Goal: Transaction & Acquisition: Purchase product/service

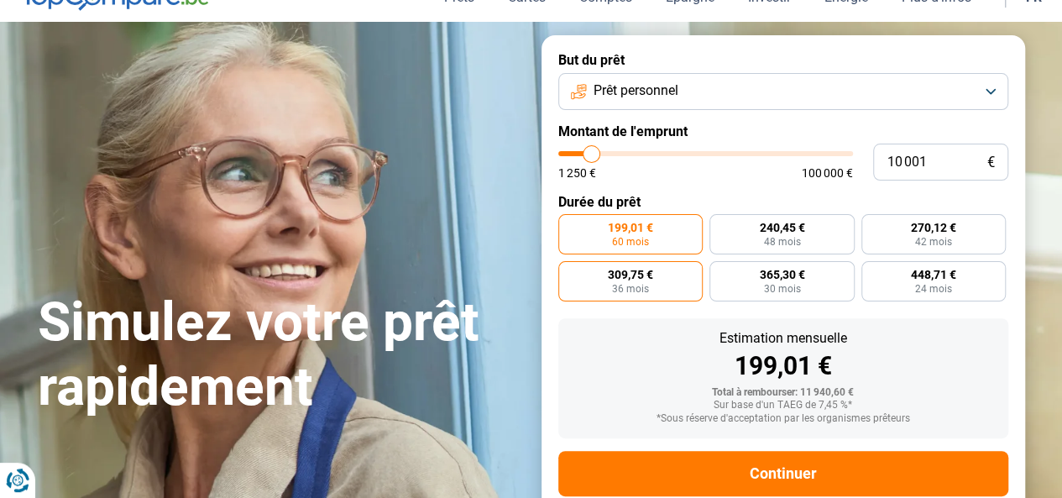
scroll to position [84, 0]
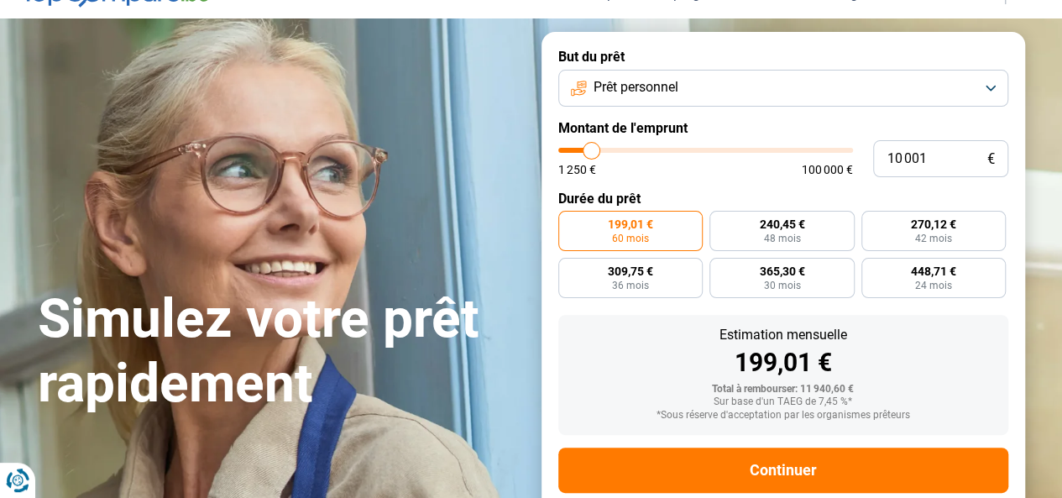
type input "9 500"
type input "9500"
type input "9 750"
type input "9750"
type input "10 000"
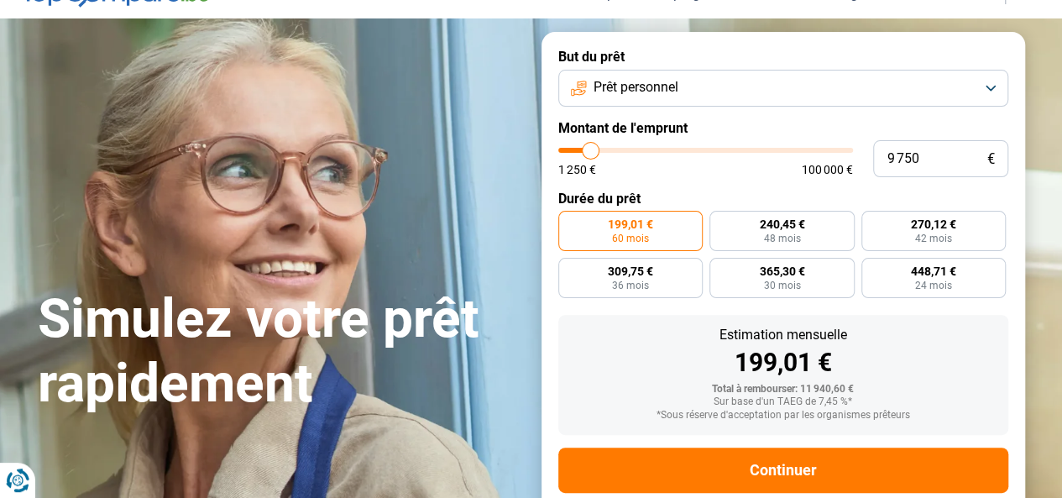
type input "10000"
type input "10 250"
type input "10250"
type input "10 750"
type input "10750"
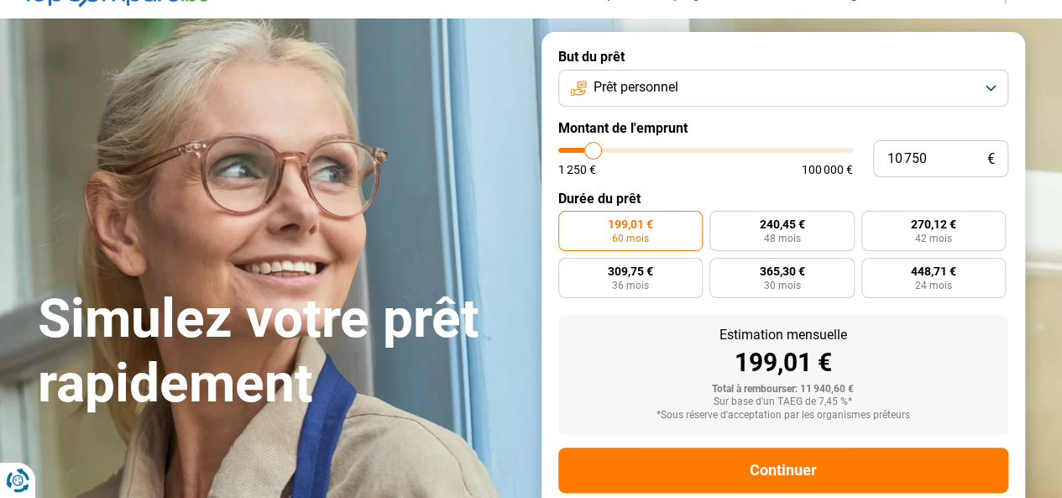
type input "11 250"
type input "11250"
type input "12 250"
type input "12250"
type input "13 000"
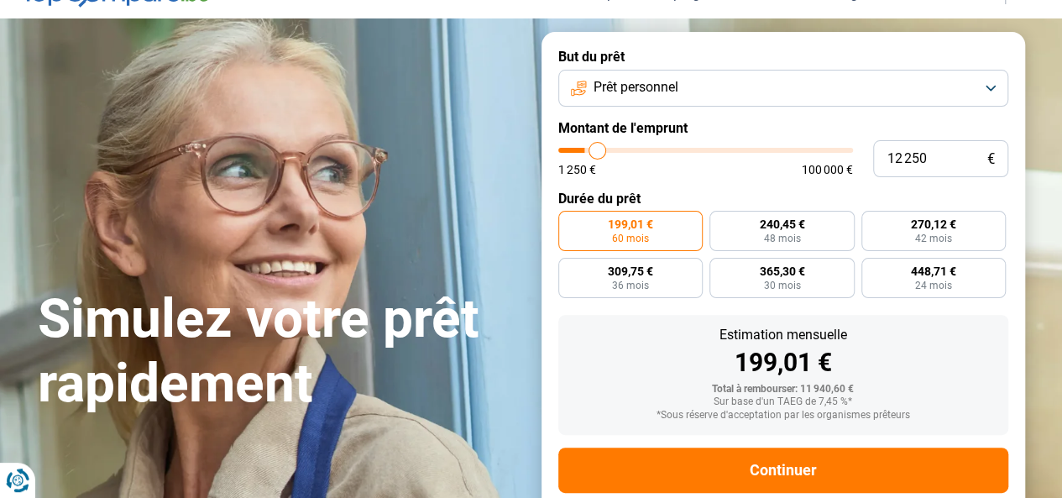
type input "13000"
type input "14 000"
type input "14000"
type input "15 000"
type input "15000"
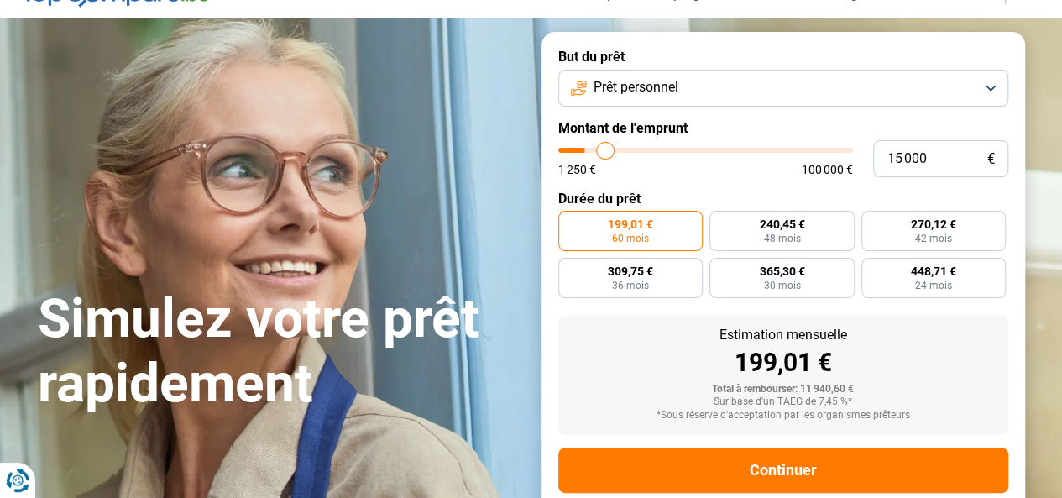
type input "16 250"
type input "16250"
type input "17 250"
type input "17250"
type input "18 000"
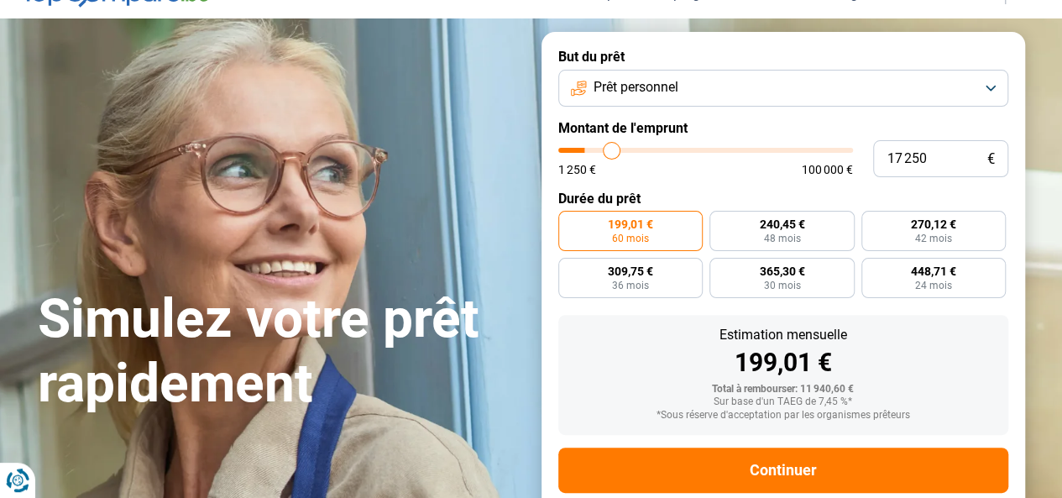
type input "18000"
type input "18 750"
type input "18750"
type input "19 250"
type input "19250"
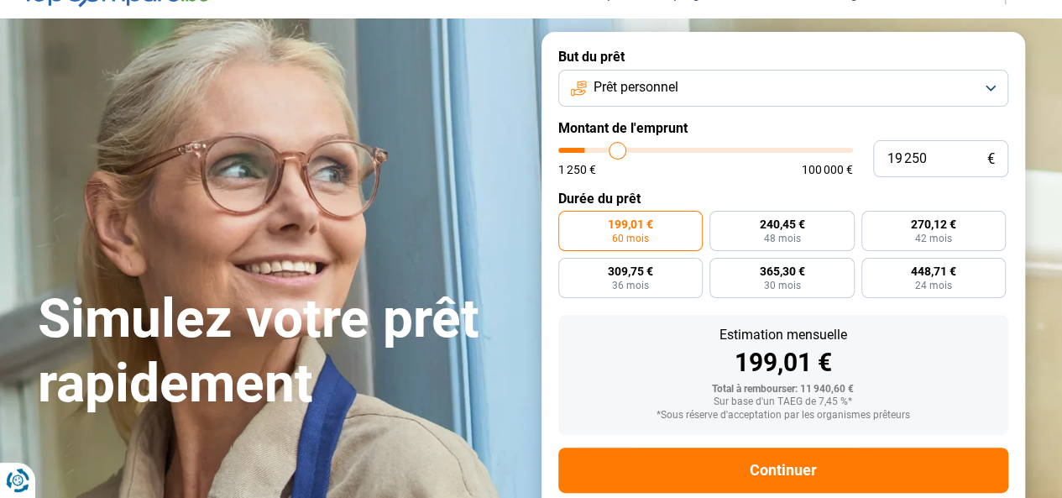
type input "19 500"
type input "19500"
type input "20 000"
type input "20000"
type input "20 250"
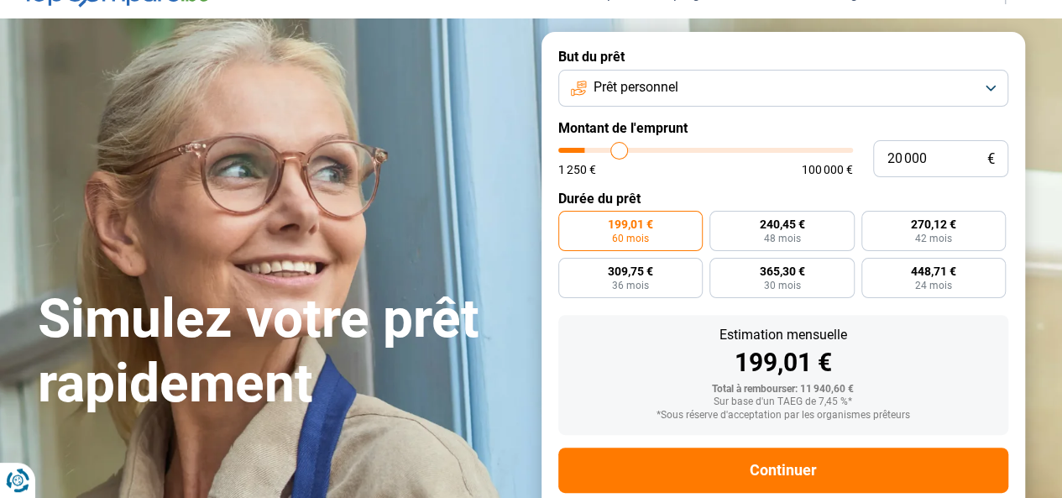
type input "20250"
type input "20 750"
type input "20750"
type input "21 500"
type input "21500"
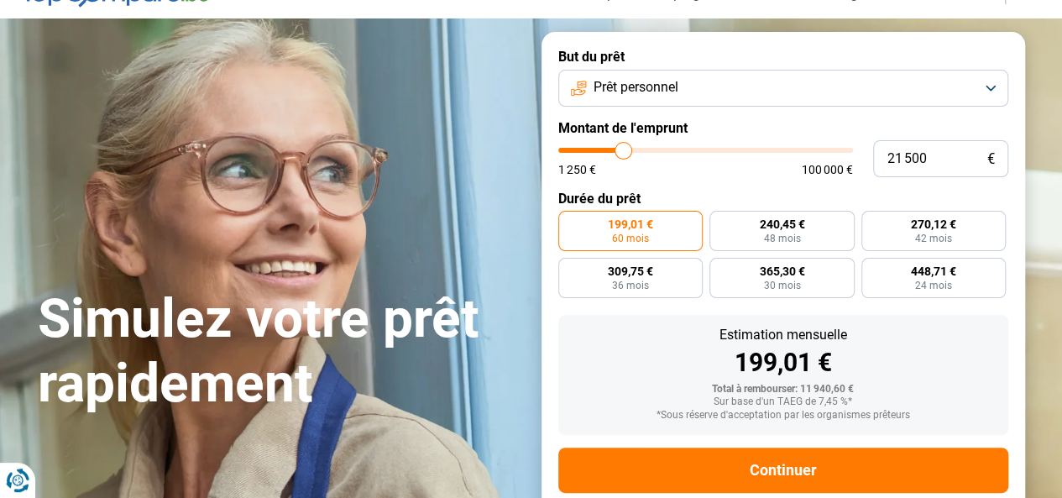
type input "22 000"
type input "22000"
type input "22 250"
type input "22250"
type input "22 500"
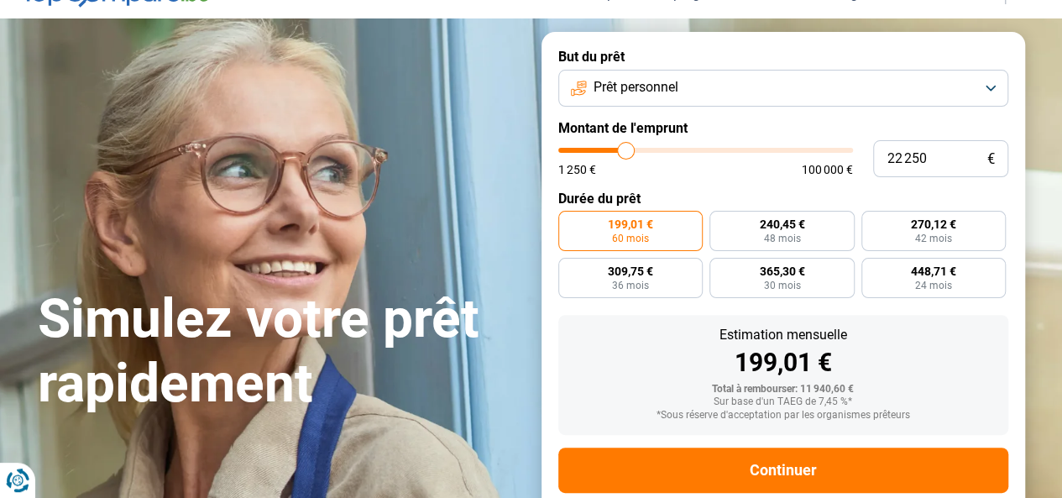
type input "22500"
type input "22 750"
type input "22750"
type input "23 000"
type input "23000"
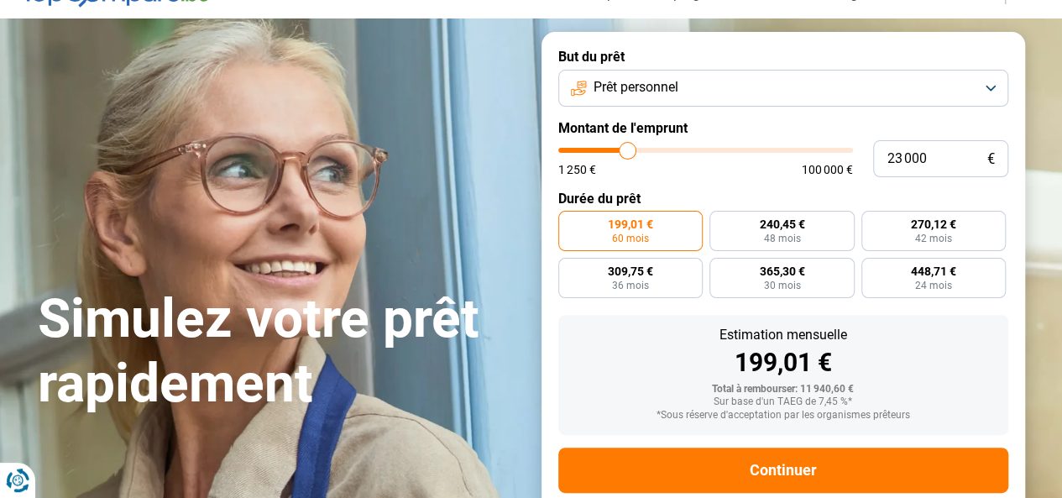
type input "22 750"
type input "22750"
type input "22 500"
type input "22500"
type input "22 250"
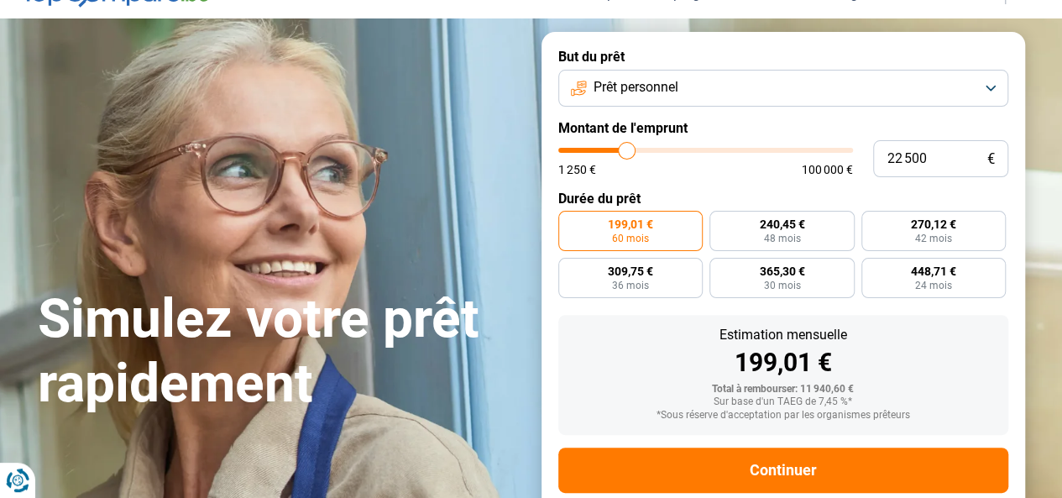
type input "22250"
type input "22 000"
type input "22000"
type input "21 750"
type input "21750"
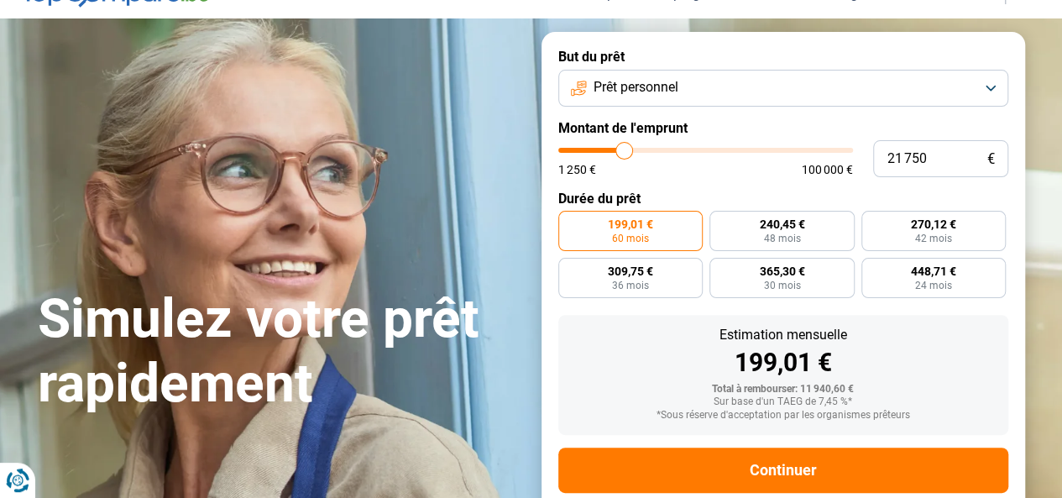
type input "21 500"
type input "21500"
type input "21 250"
type input "21250"
type input "21 000"
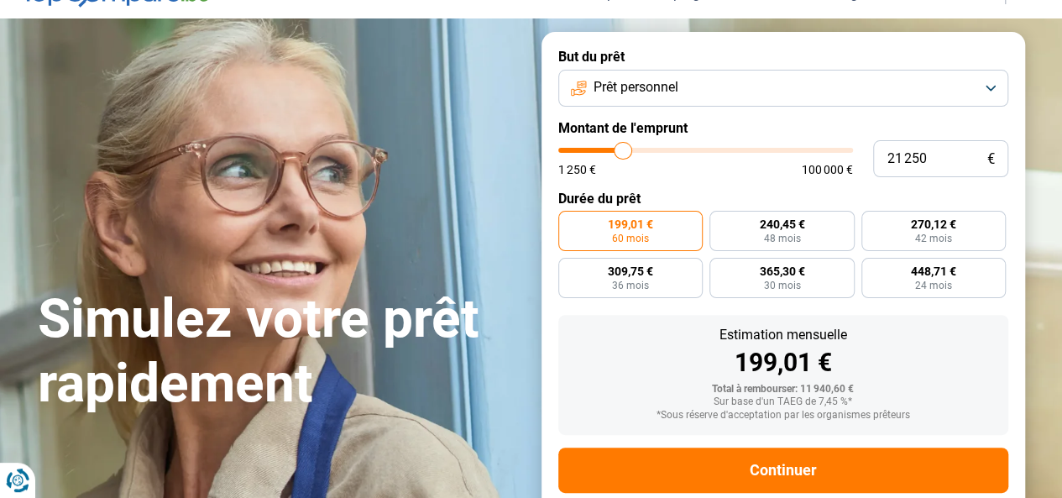
type input "21000"
type input "20 750"
type input "20750"
type input "20 500"
type input "20500"
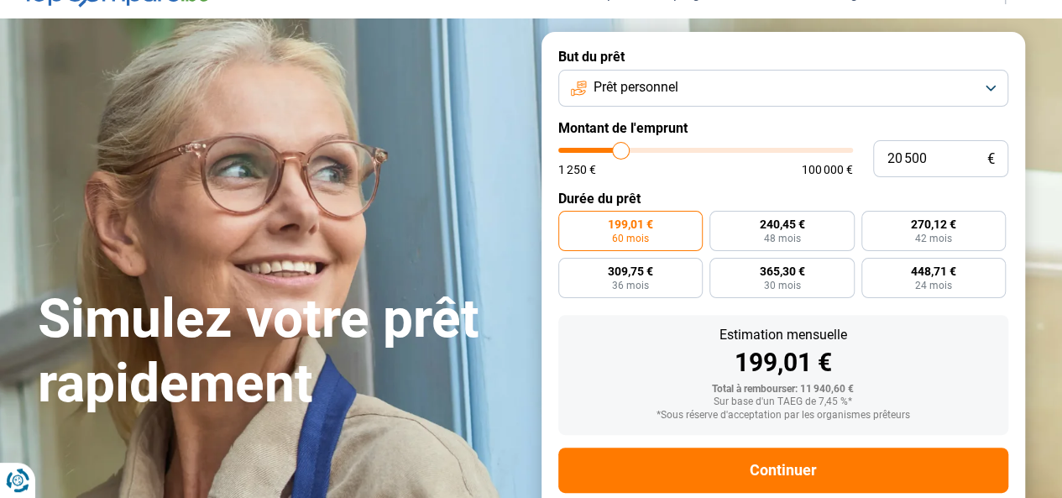
type input "20 000"
type input "20000"
type input "19 250"
type input "19250"
type input "19 000"
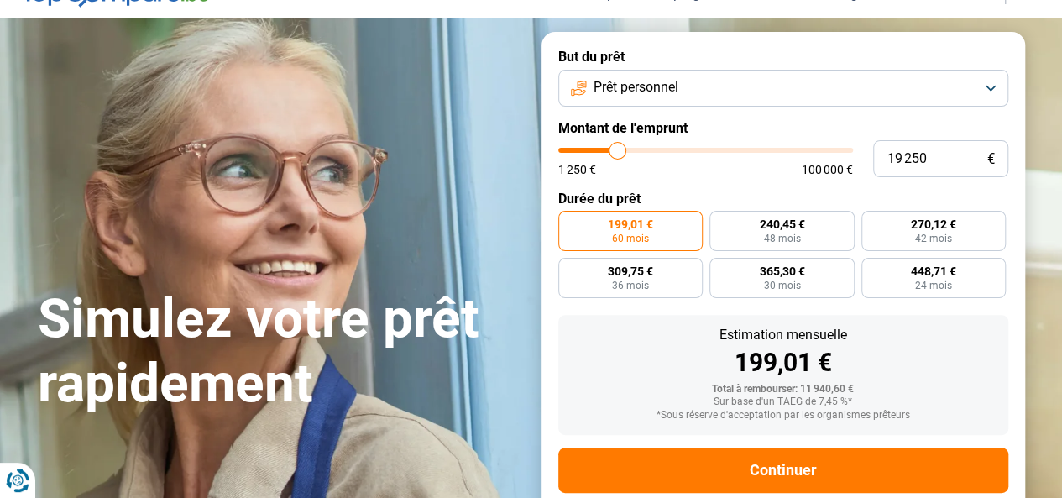
type input "19000"
type input "18 500"
type input "18500"
type input "18 250"
type input "18250"
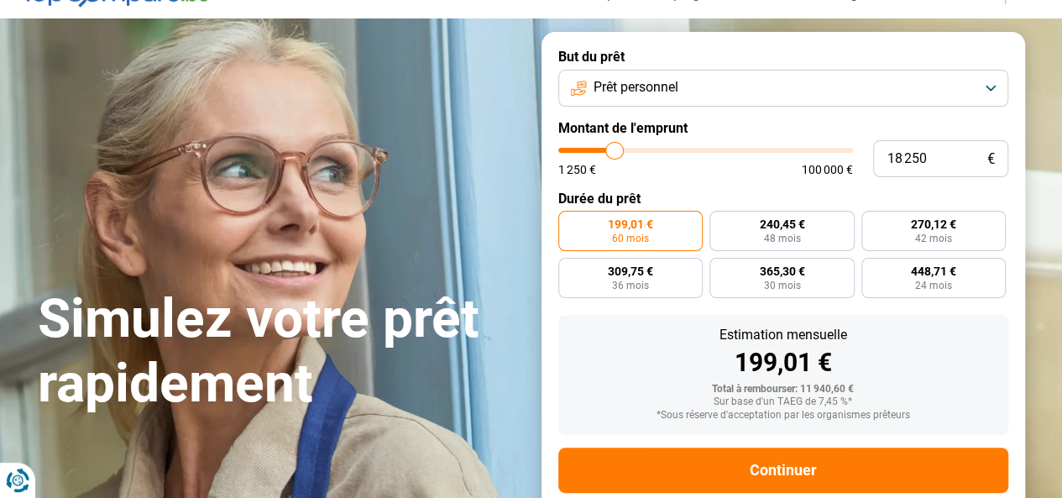
type input "17 750"
type input "17750"
type input "17 500"
type input "17500"
type input "17 250"
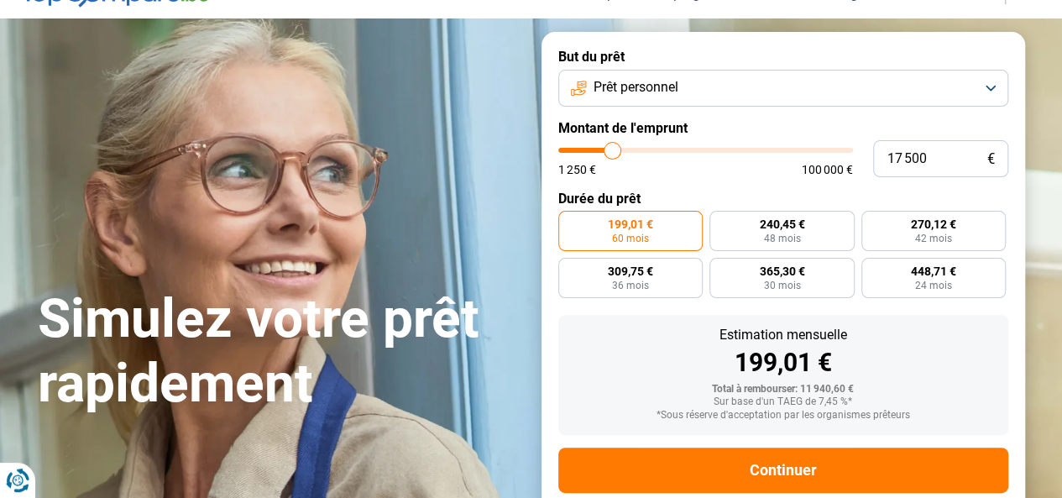
type input "17250"
type input "17 000"
type input "17000"
type input "16 750"
type input "16750"
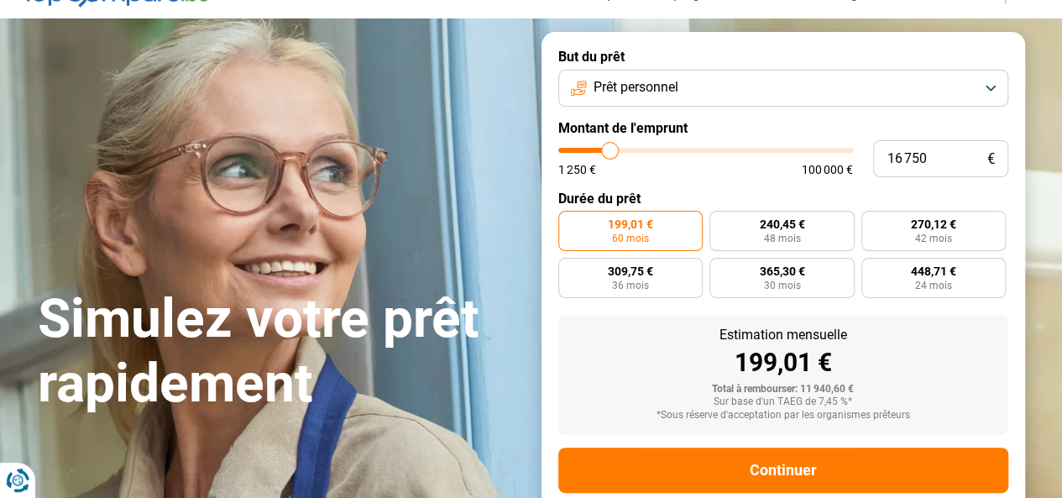
type input "16 250"
type input "16250"
type input "16 000"
type input "16000"
type input "15 750"
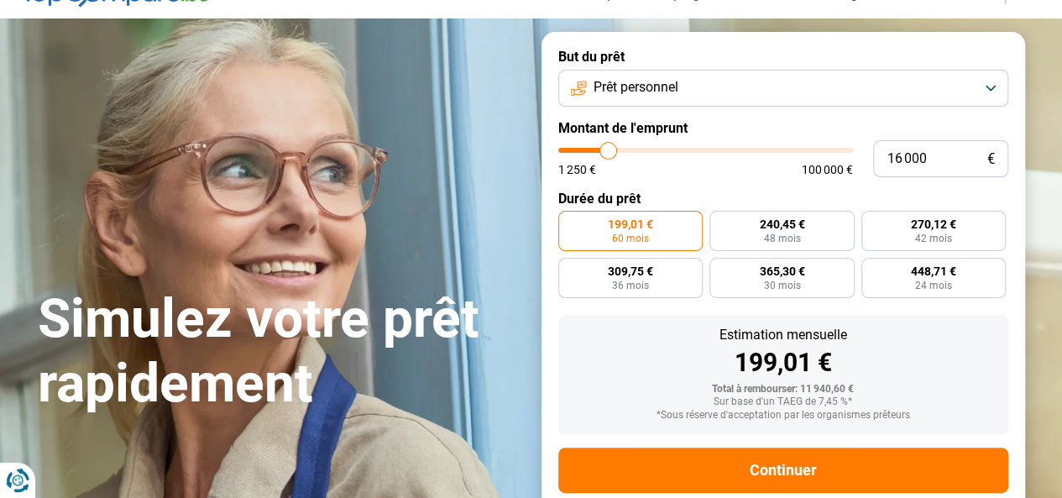
type input "15750"
type input "15 500"
type input "15500"
type input "15 250"
type input "15250"
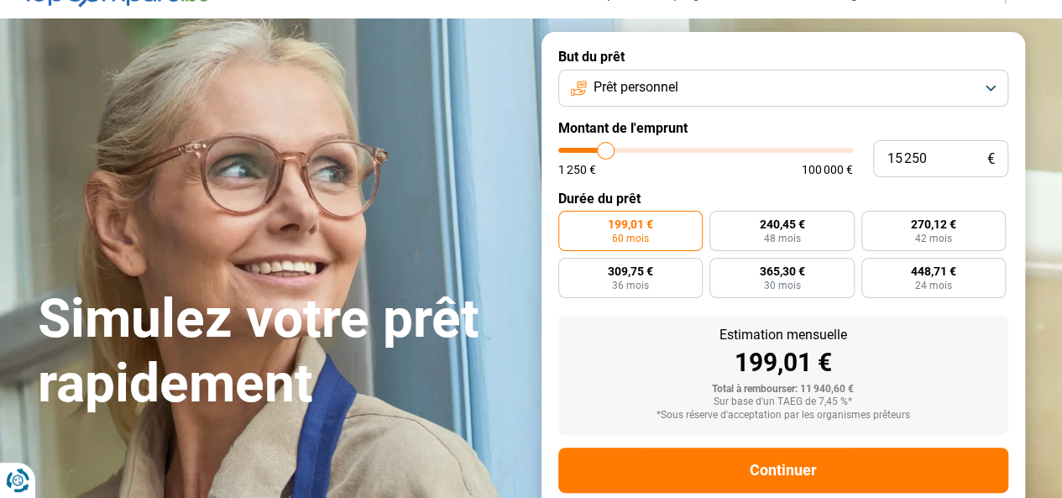
type input "15 000"
type input "15000"
type input "14 250"
type input "14250"
type input "14 000"
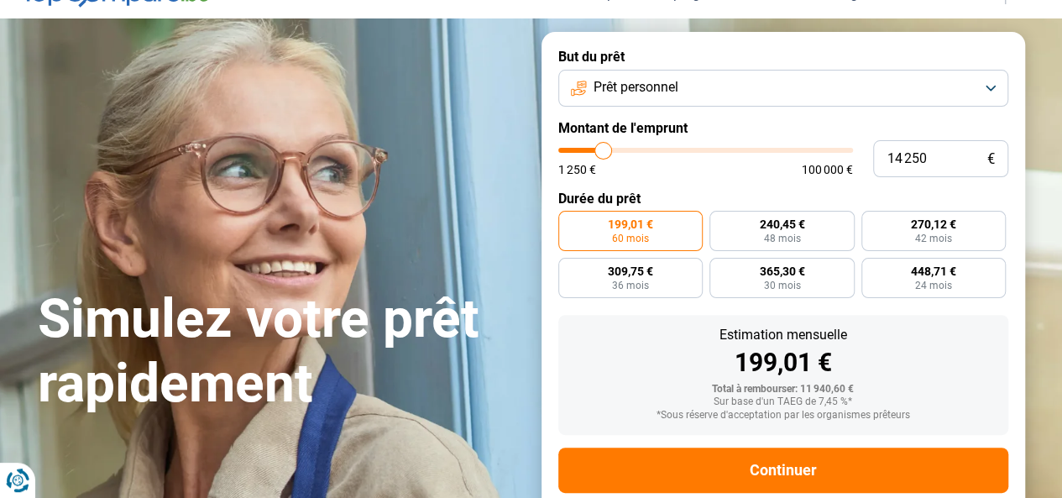
type input "14000"
type input "13 750"
type input "13750"
type input "13 500"
type input "13500"
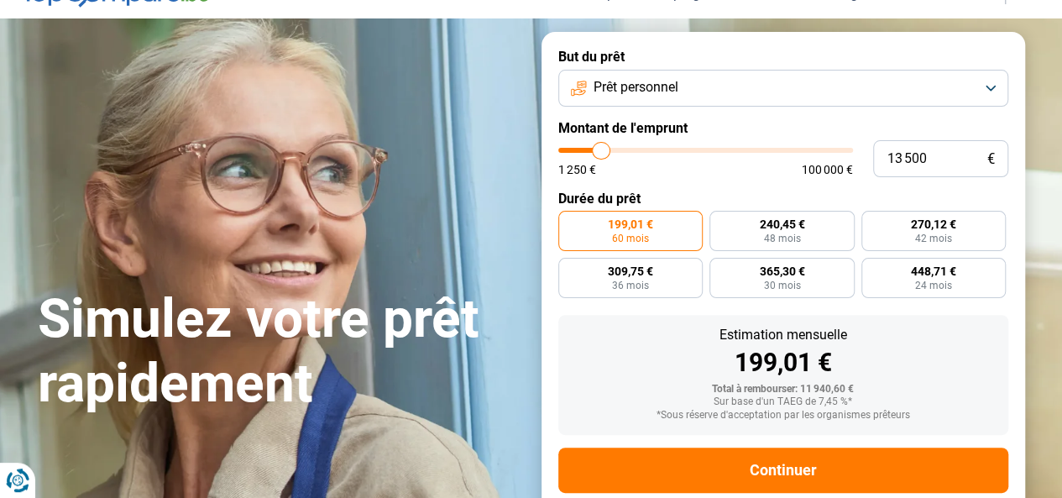
type input "13 250"
type input "13250"
type input "13 000"
type input "13000"
type input "12 750"
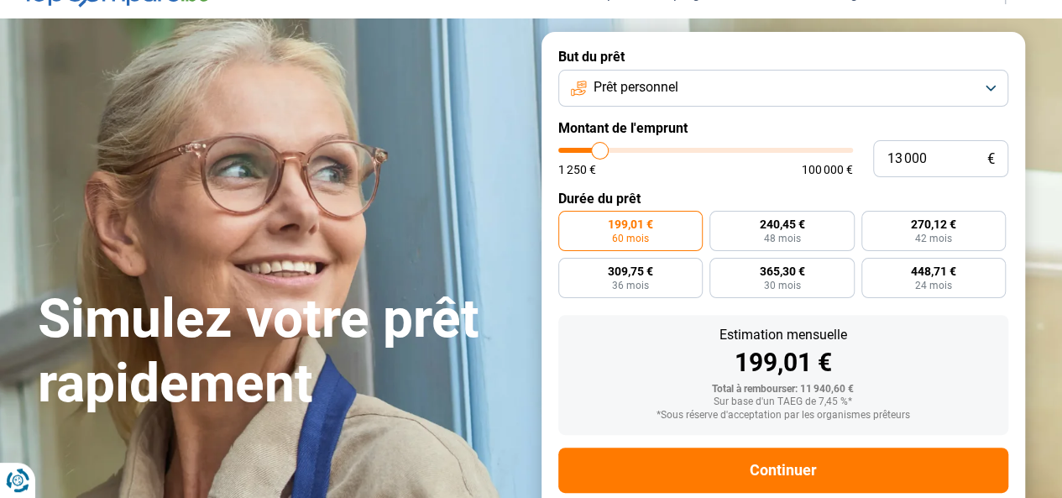
type input "12750"
type input "12 500"
type input "12500"
type input "12 250"
type input "12250"
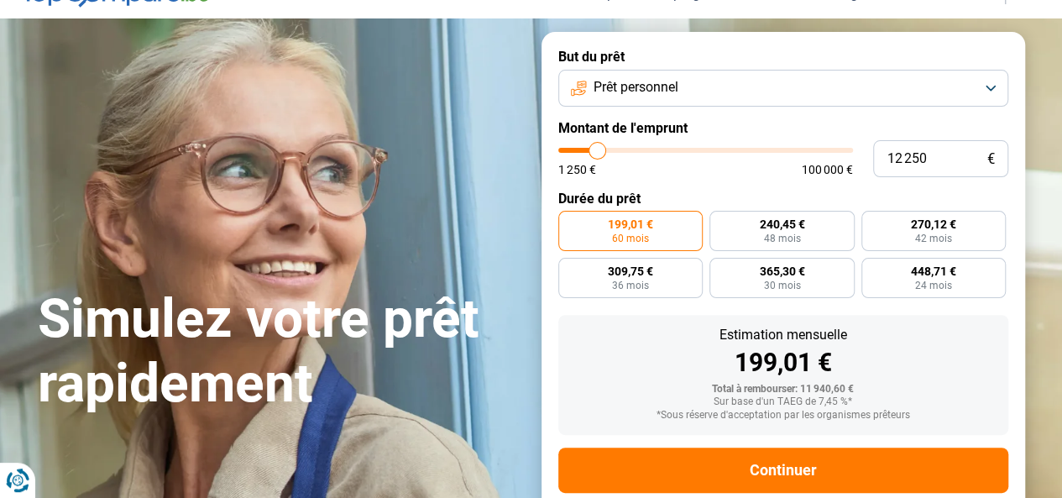
type input "12 000"
type input "12000"
type input "11 750"
type input "11750"
type input "11 250"
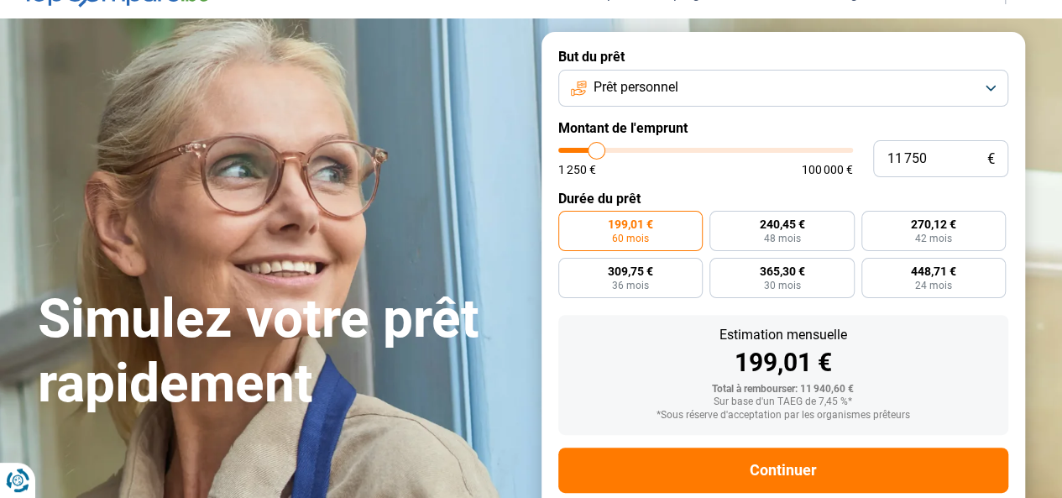
type input "11250"
type input "11 000"
type input "11000"
type input "10 500"
type input "10500"
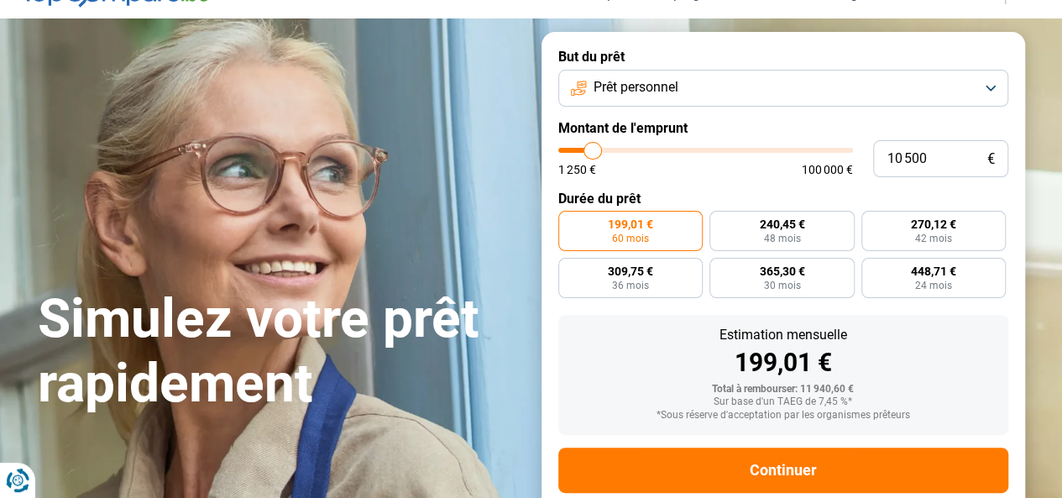
type input "10 250"
type input "10250"
type input "10 000"
type input "10000"
type input "9 500"
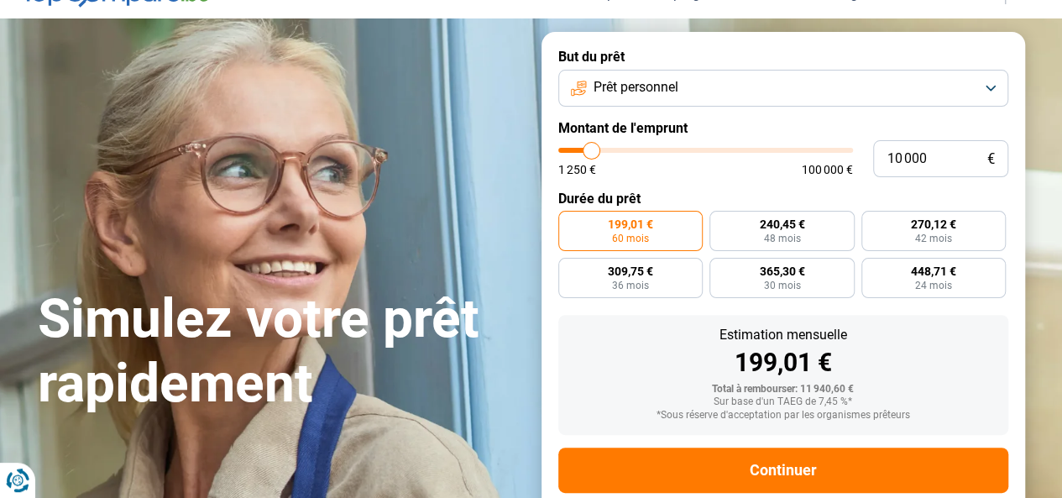
type input "9500"
type input "9 250"
type input "9250"
type input "9 000"
type input "9000"
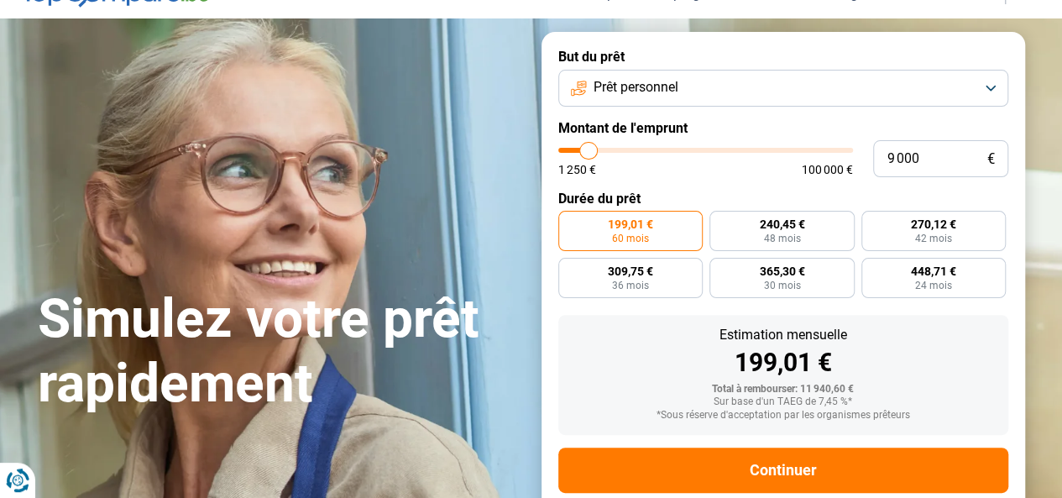
type input "9 250"
type input "9250"
type input "9 500"
type input "9500"
type input "10 000"
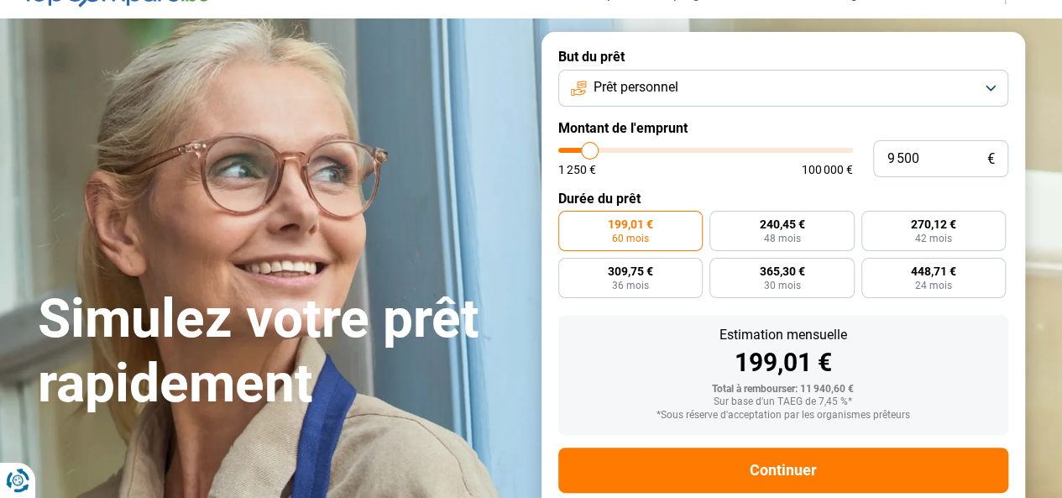
type input "10000"
type input "10 250"
type input "10250"
type input "10 500"
drag, startPoint x: 612, startPoint y: 147, endPoint x: 593, endPoint y: 164, distance: 25.6
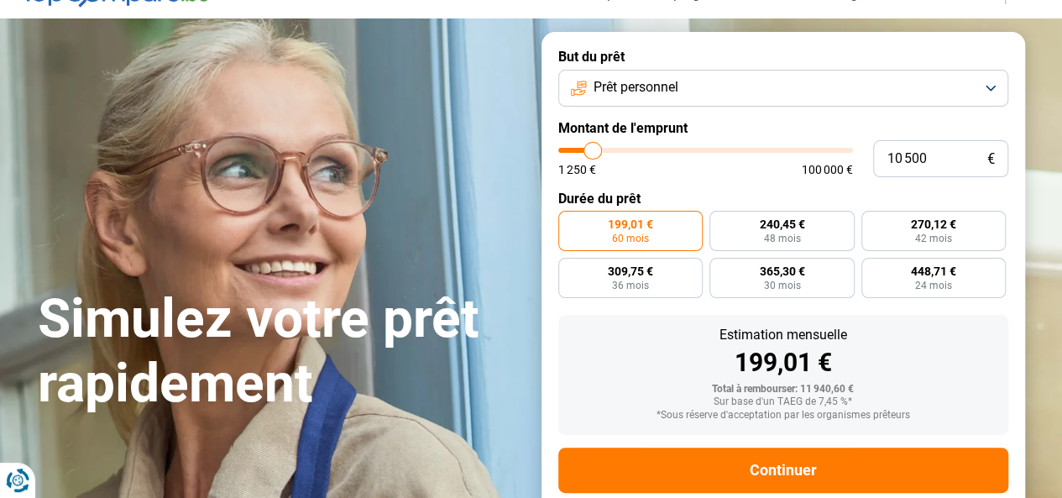
type input "10500"
click at [593, 153] on input "range" at bounding box center [705, 150] width 295 height 5
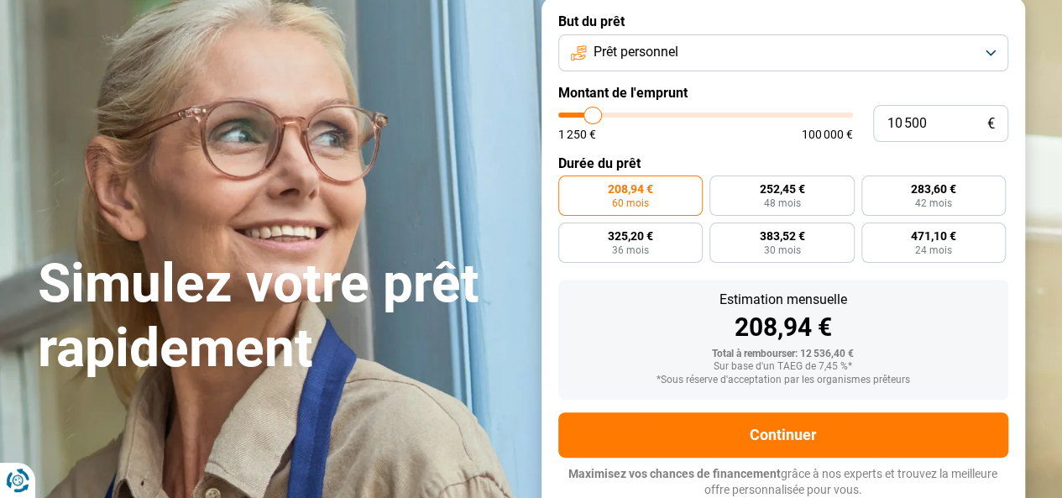
scroll to position [122, 0]
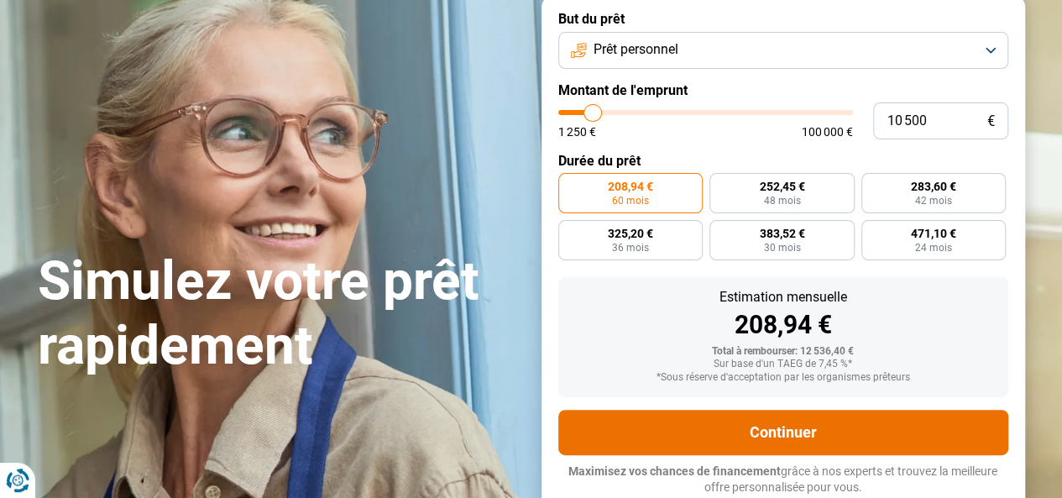
click at [752, 427] on button "Continuer" at bounding box center [783, 432] width 450 height 45
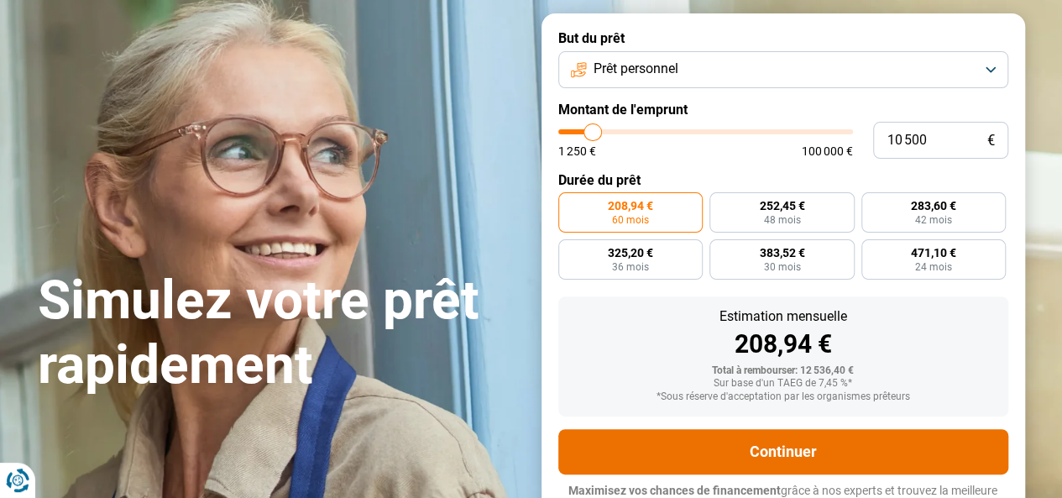
scroll to position [252, 0]
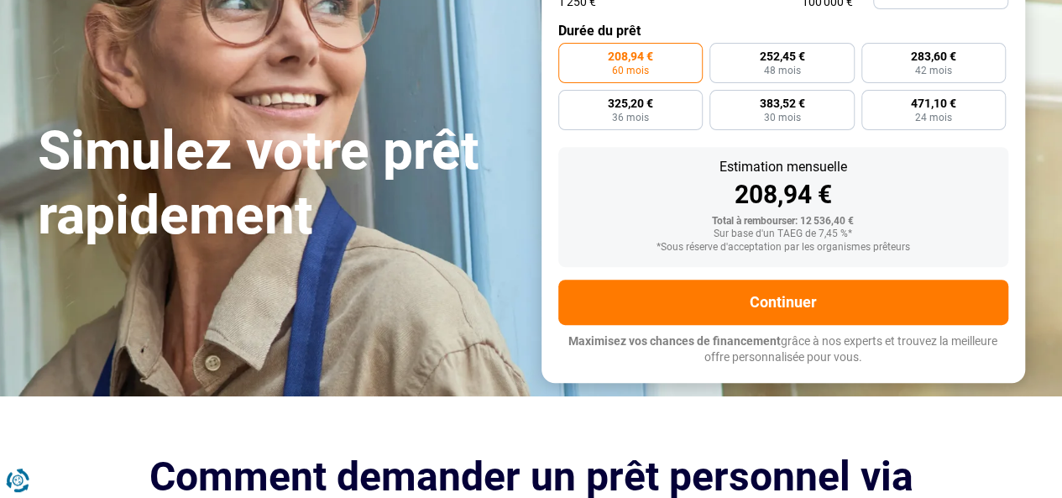
drag, startPoint x: 277, startPoint y: 236, endPoint x: 287, endPoint y: 229, distance: 12.1
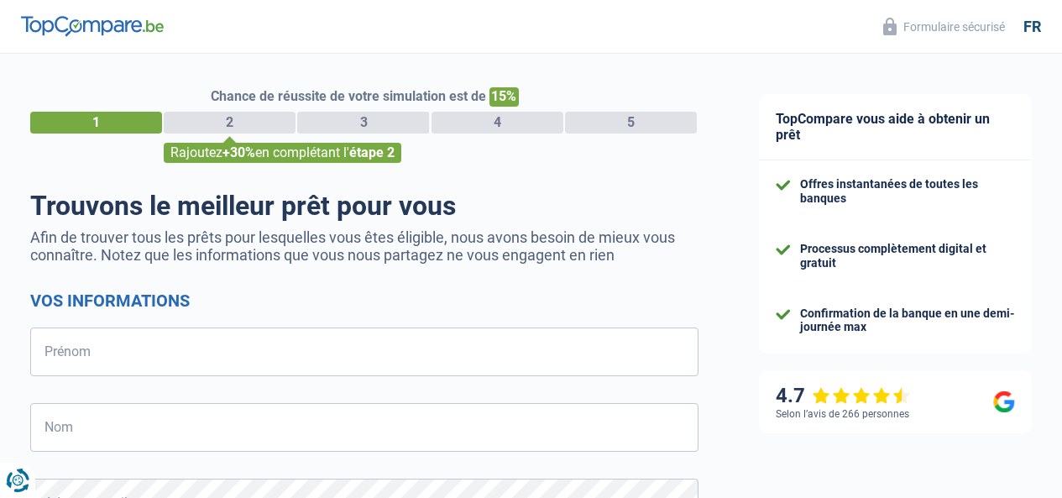
select select "32"
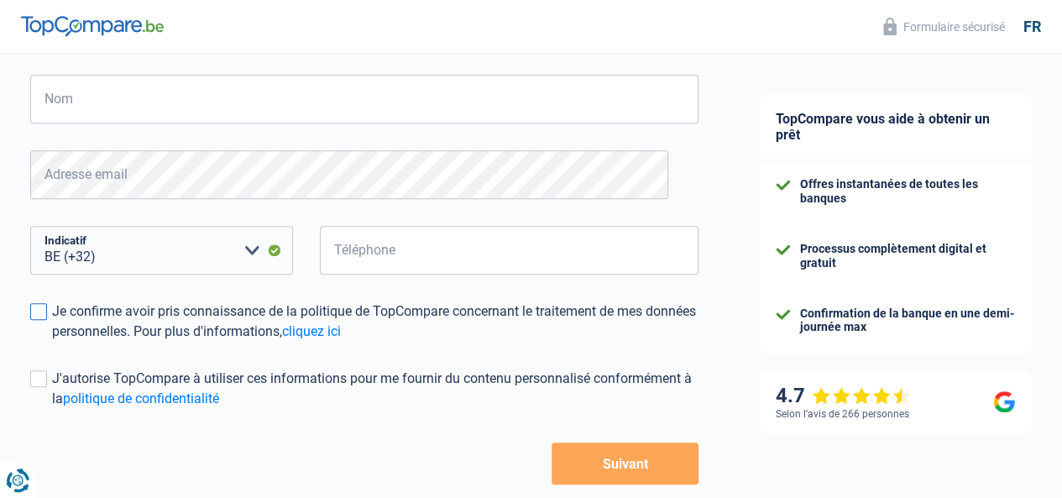
scroll to position [326, 0]
